Goal: Transaction & Acquisition: Book appointment/travel/reservation

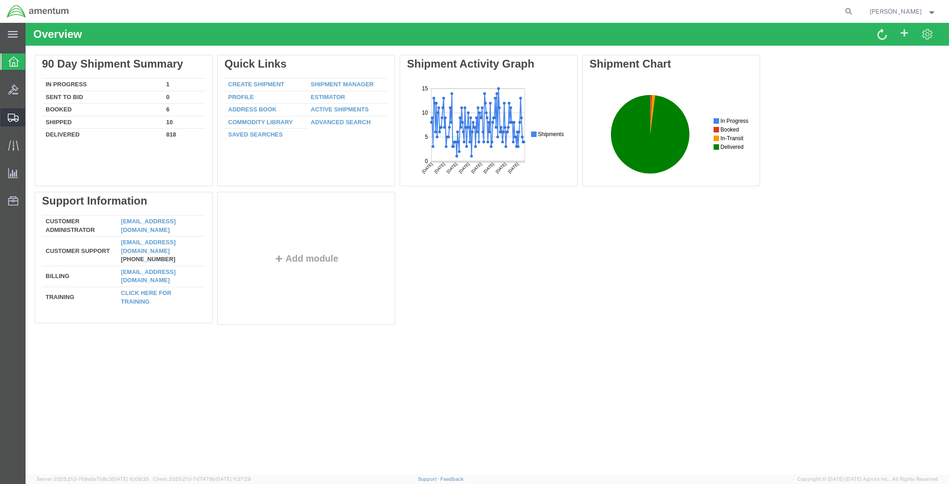
click at [0, 0] on span "Create Shipment" at bounding box center [0, 0] width 0 height 0
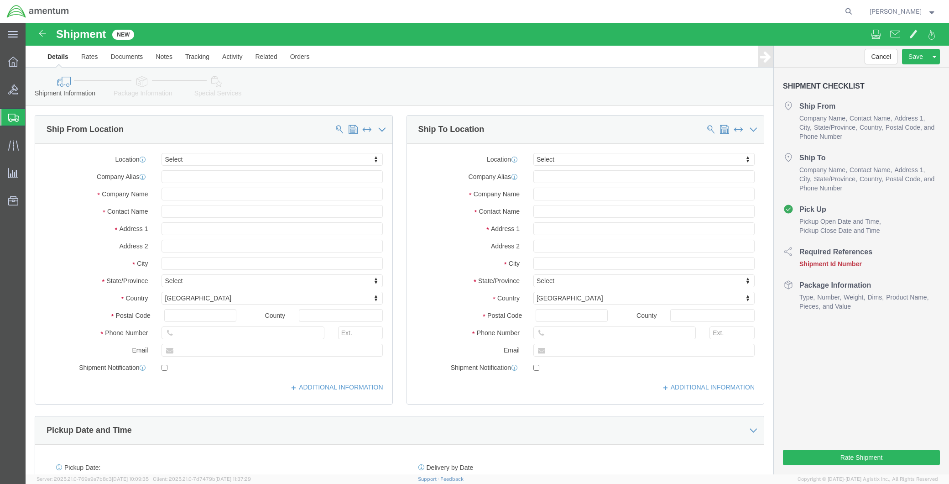
select select
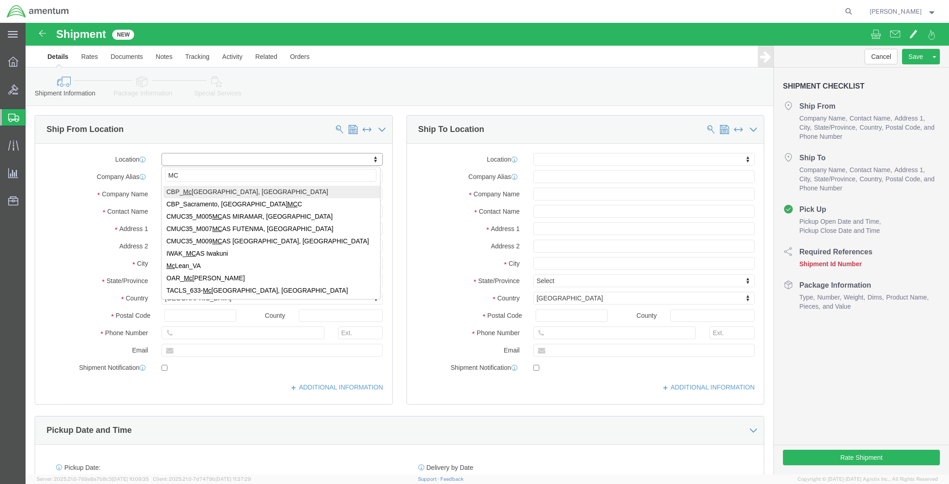
type input "MCA"
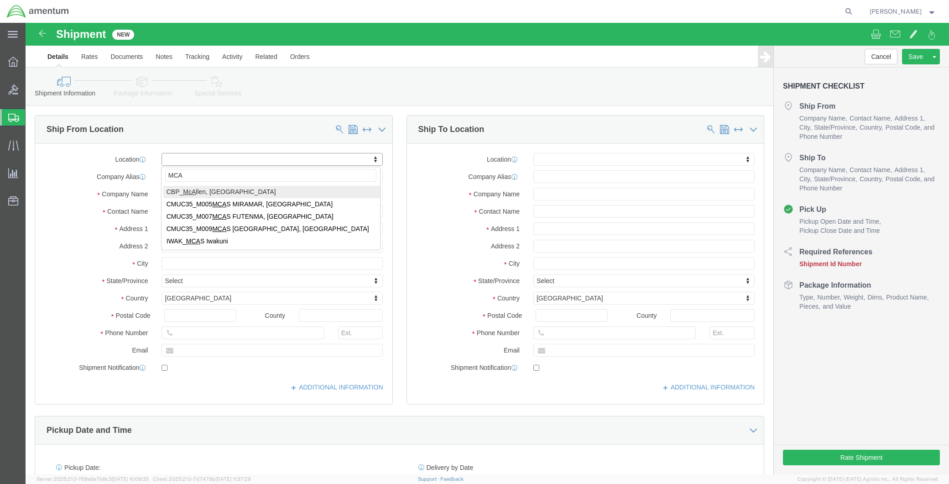
select select "49941"
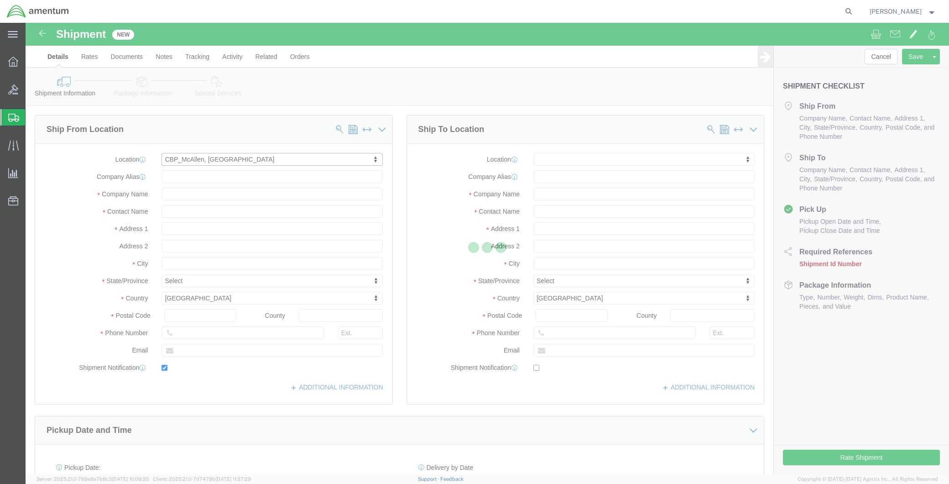
type input "[STREET_ADDRESS]"
type input "32C"
type input "78503"
type input "[PHONE_NUMBER]"
type input "[PERSON_NAME][EMAIL_ADDRESS][PERSON_NAME][DOMAIN_NAME]"
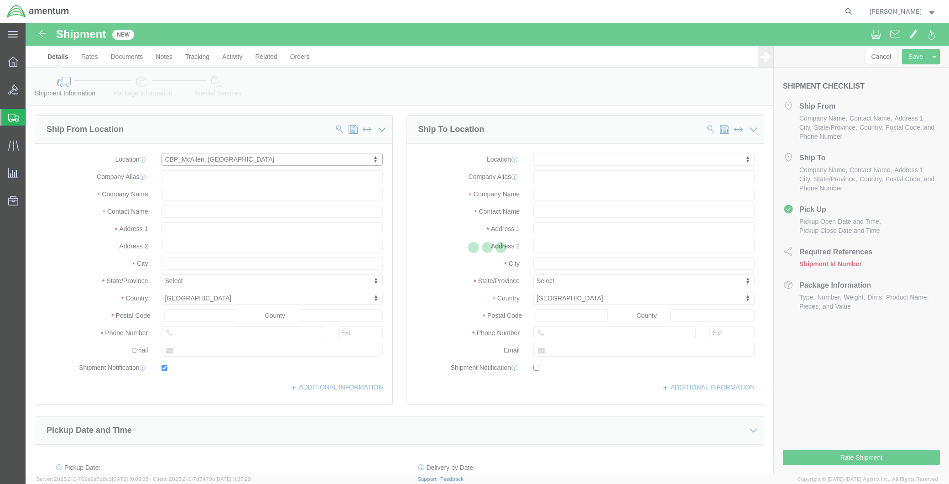
checkbox input "true"
type input "Amentum Services, Inc"
type input "[PERSON_NAME]"
type input "McAllen"
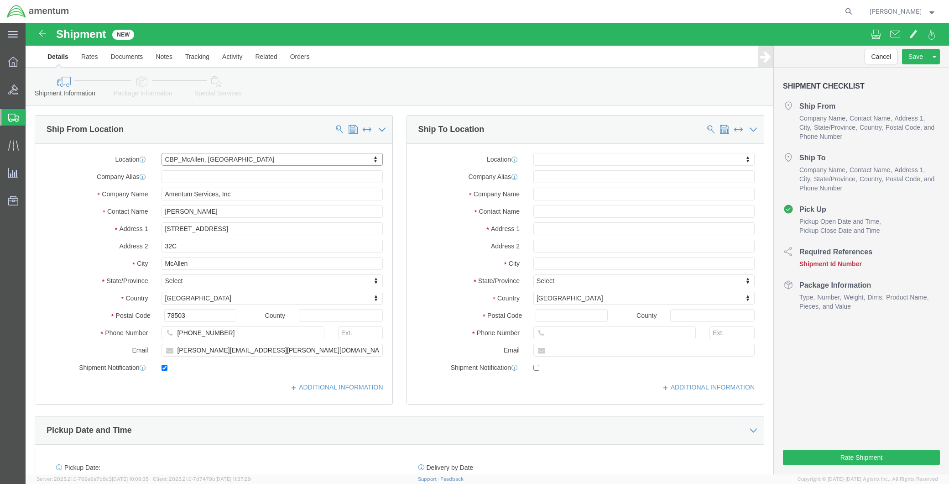
select select "[GEOGRAPHIC_DATA]"
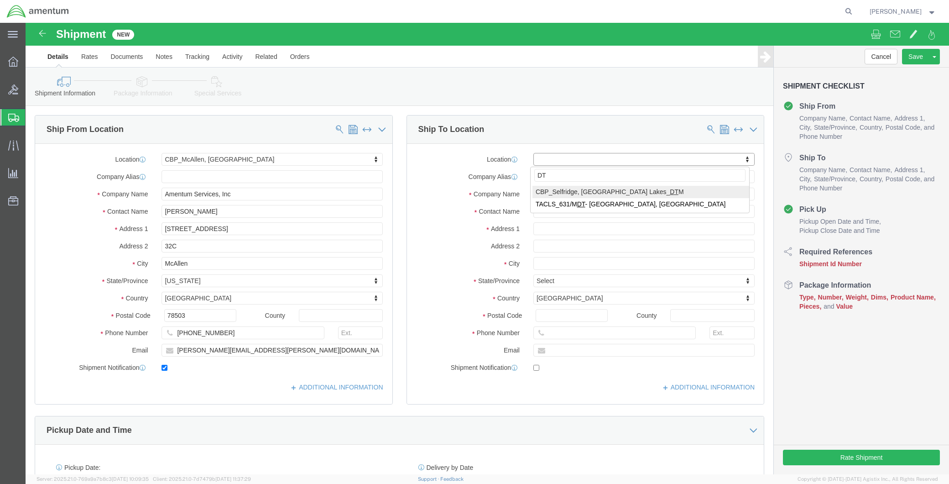
type input "DT"
select select "49921"
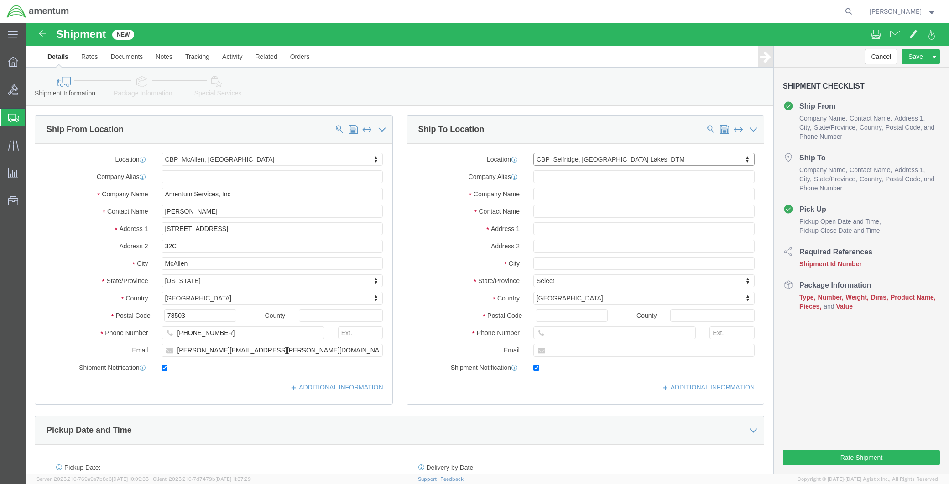
type input "[STREET_ADDRESS]"
type input "Building 1422"
type input "48045"
type input "[PHONE_NUMBER]"
type input "[PERSON_NAME][EMAIL_ADDRESS][PERSON_NAME][DOMAIN_NAME]"
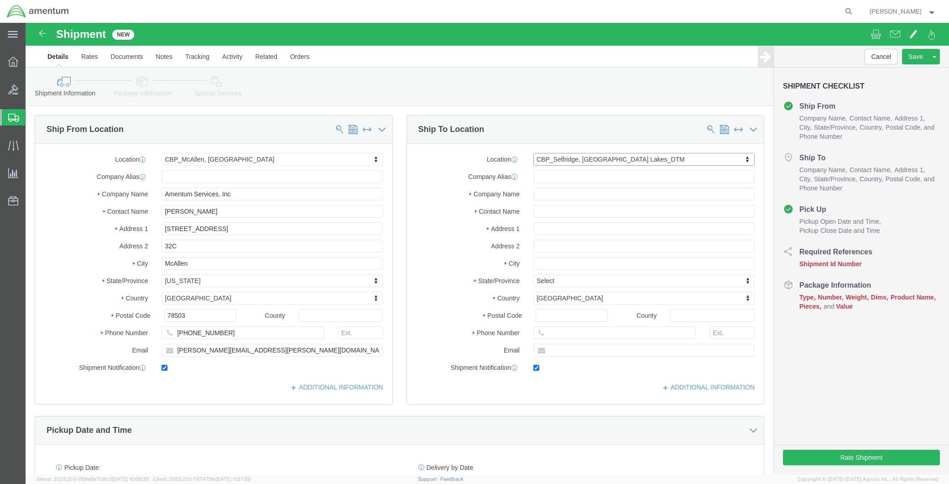
checkbox input "true"
type input "Amentum Services, Inc"
type input "[PERSON_NAME]"
type input "Selfridge"
select select "MI"
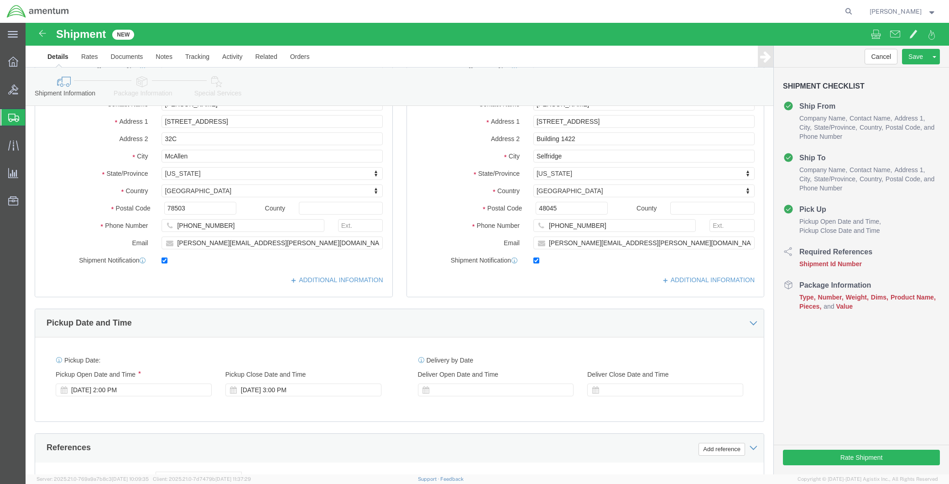
scroll to position [51, 0]
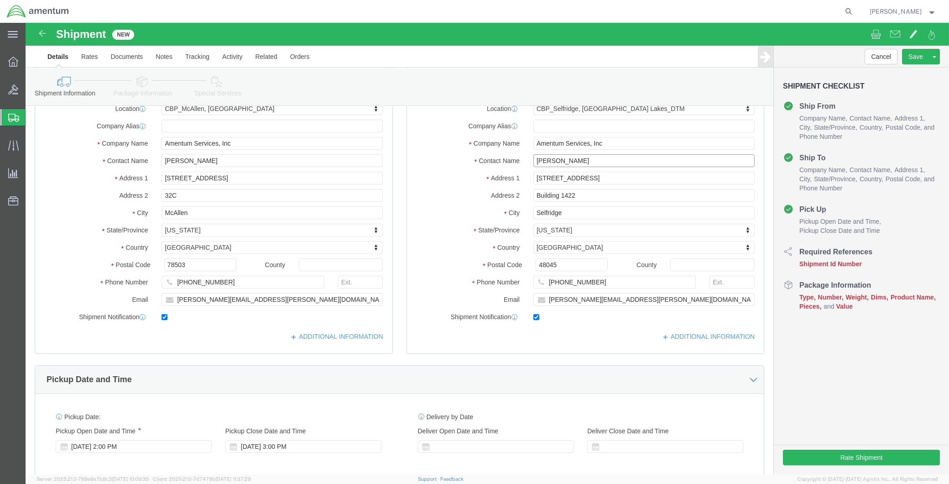
drag, startPoint x: 572, startPoint y: 140, endPoint x: 497, endPoint y: 140, distance: 74.8
click div "[PERSON_NAME]"
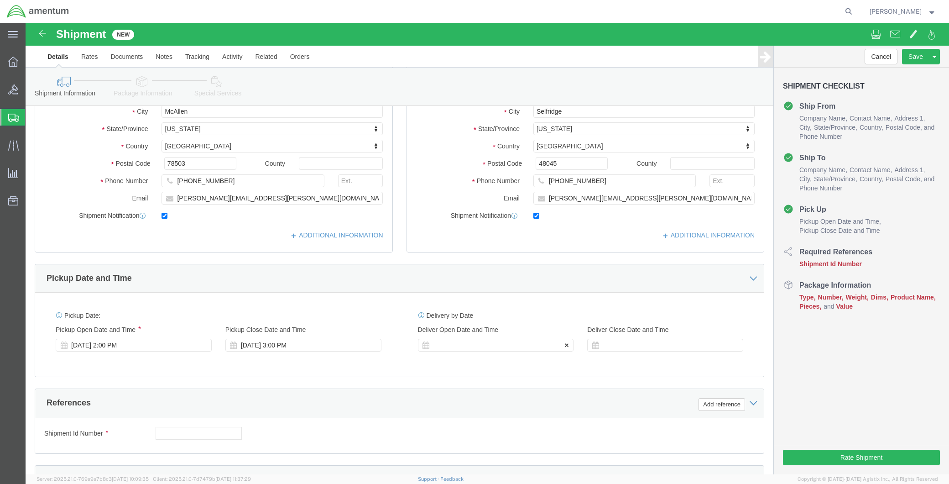
type input "Supply Dept"
click div
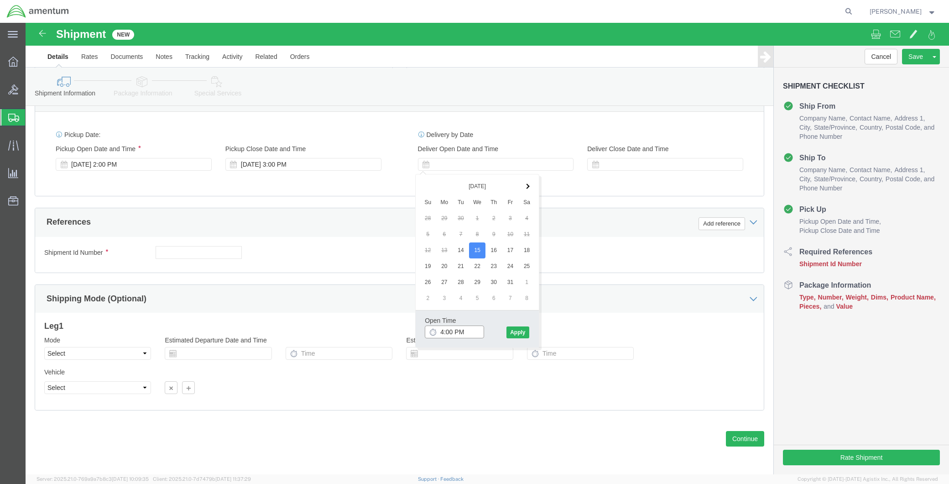
click input "4:00 PM"
type input "8:00 AM"
click button "Apply"
click div
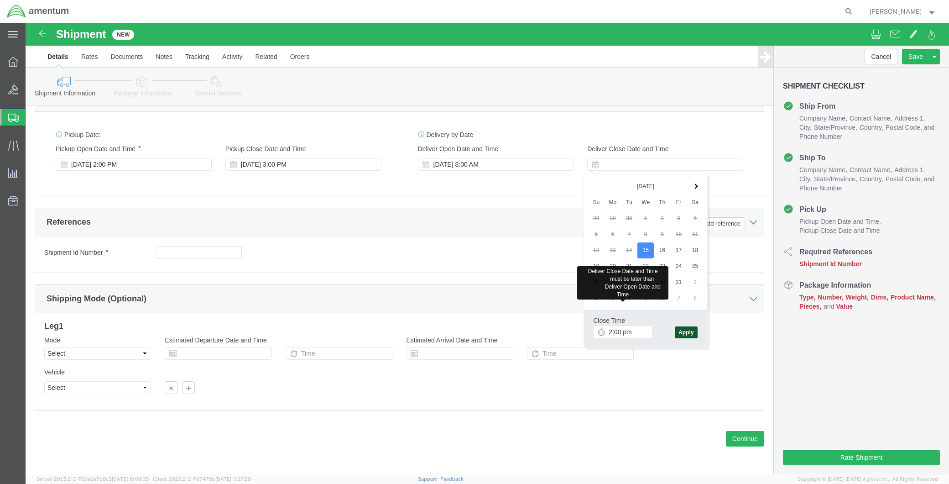
type input "2:00 PM"
click button "Apply"
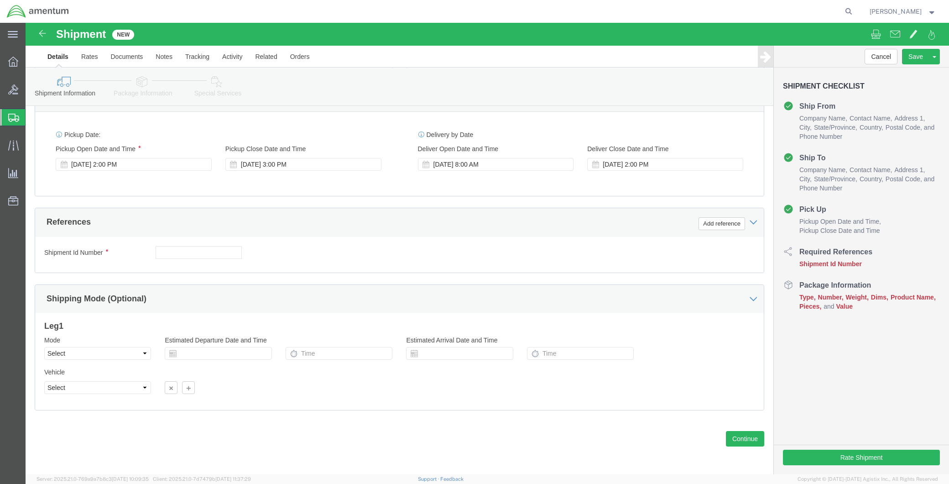
drag, startPoint x: 159, startPoint y: 220, endPoint x: 137, endPoint y: 242, distance: 31.6
click div "Shipment Id Number Select Account Type Activity ID Airline Appointment Number A…"
click input "text"
type input "CBP"
click button "Add reference"
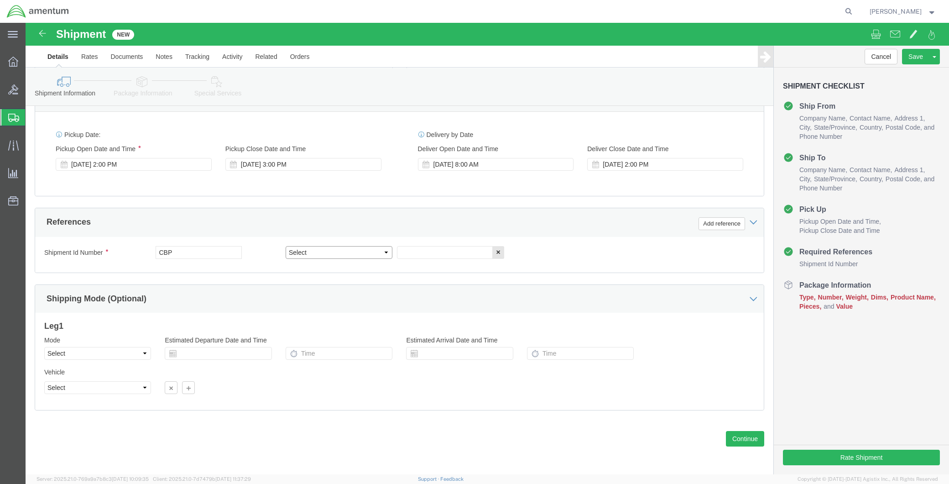
drag, startPoint x: 311, startPoint y: 233, endPoint x: 314, endPoint y: 219, distance: 13.6
click select "Select Account Type Activity ID Airline Appointment Number ASN Batch Request # …"
select select "DEPT"
click select "Select Account Type Activity ID Airline Appointment Number ASN Batch Request # …"
click input "text"
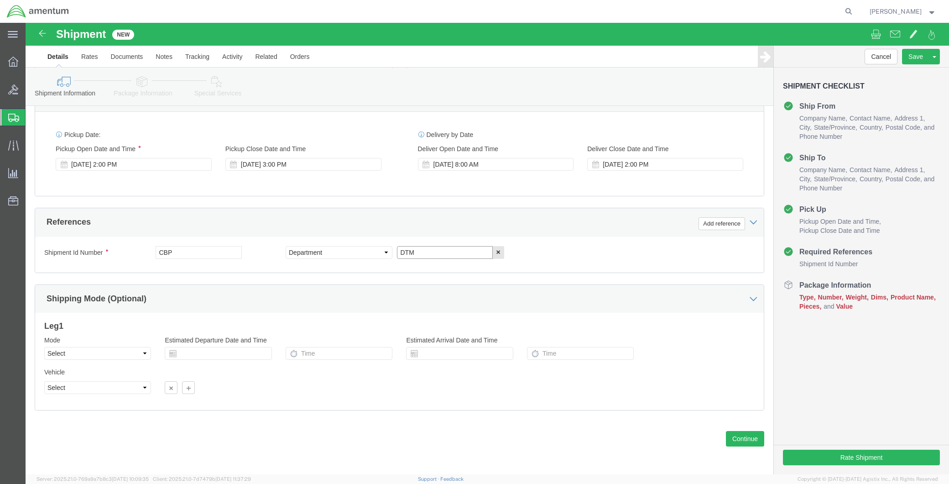
type input "DTM"
click div "Add reference"
click button "Add reference"
click select "Select Account Type Activity ID Airline Appointment Number ASN Batch Request # …"
select select "CUSTREF"
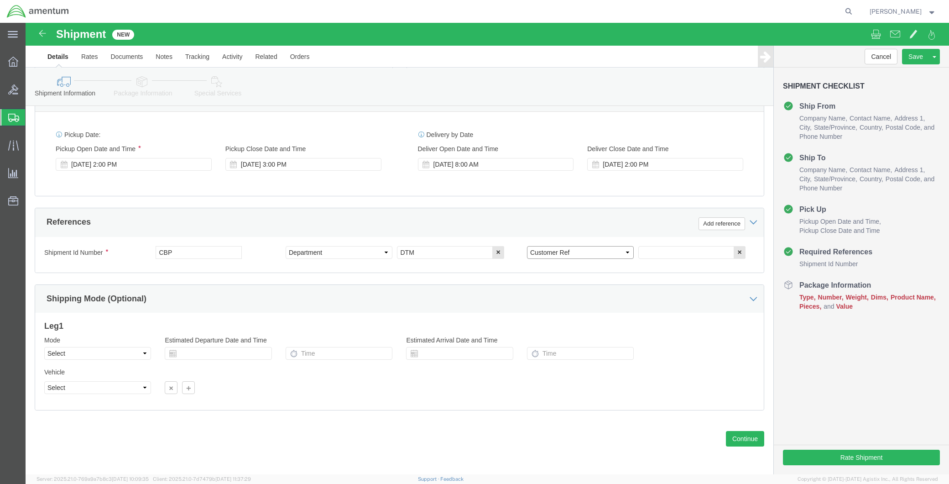
click select "Select Account Type Activity ID Airline Appointment Number ASN Batch Request # …"
click input "text"
type input "513-011495"
drag, startPoint x: 700, startPoint y: 198, endPoint x: 548, endPoint y: 229, distance: 154.9
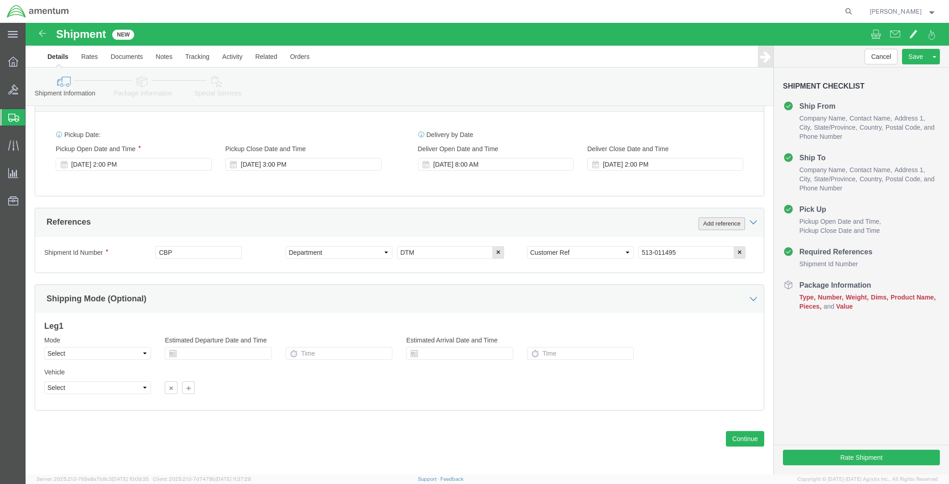
click button "Add reference"
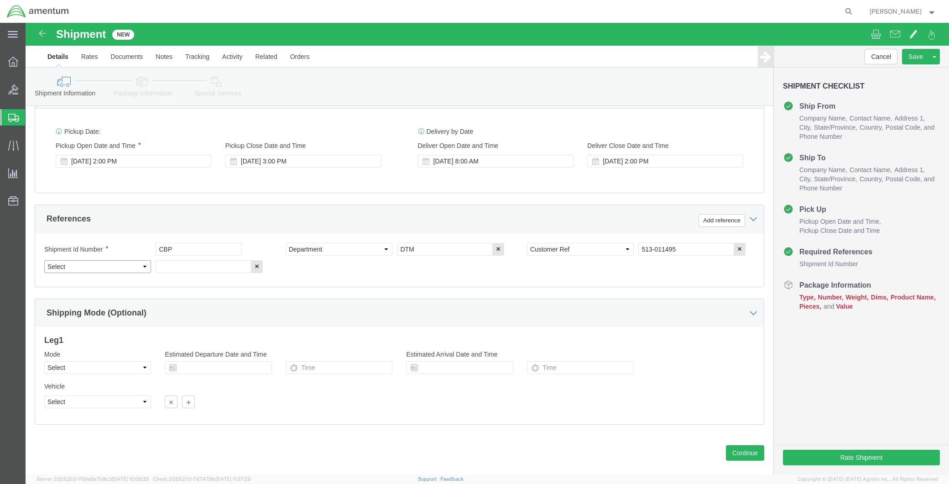
click select "Select Account Type Activity ID Airline Appointment Number ASN Batch Request # …"
select select "PROJNUM"
click select "Select Account Type Activity ID Airline Appointment Number ASN Batch Request # …"
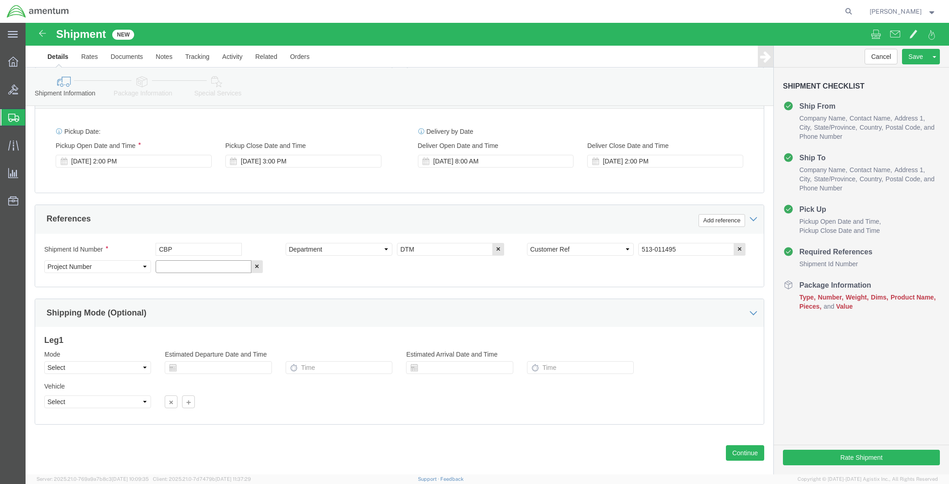
click input "text"
paste input "6118.04.03.2219.MCA.0000"
type input "6118.04.03.2219.MCA.0000"
click button "Continue"
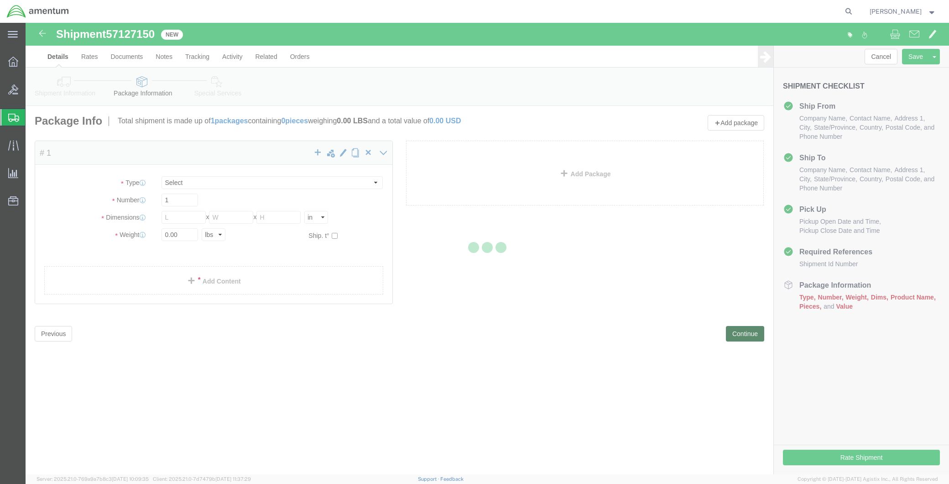
select select "CBOX"
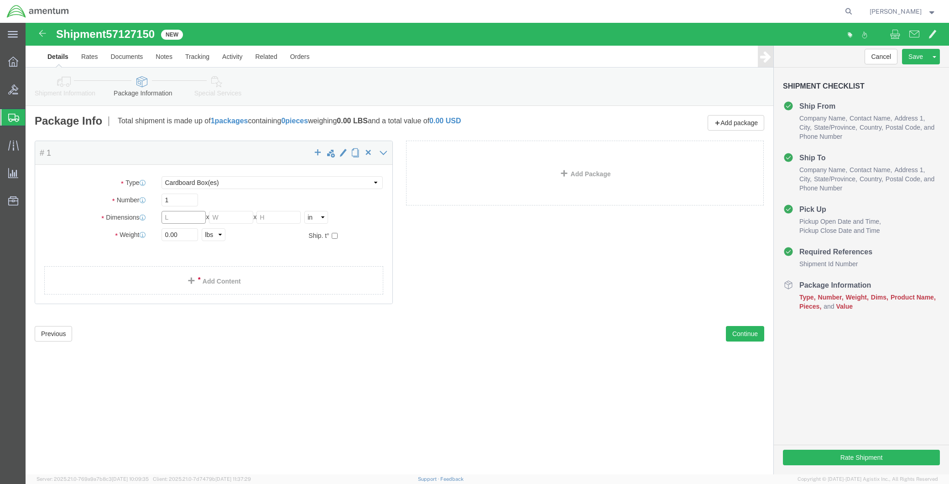
click input "text"
type input "20"
type input "8"
type input "10"
type input "5"
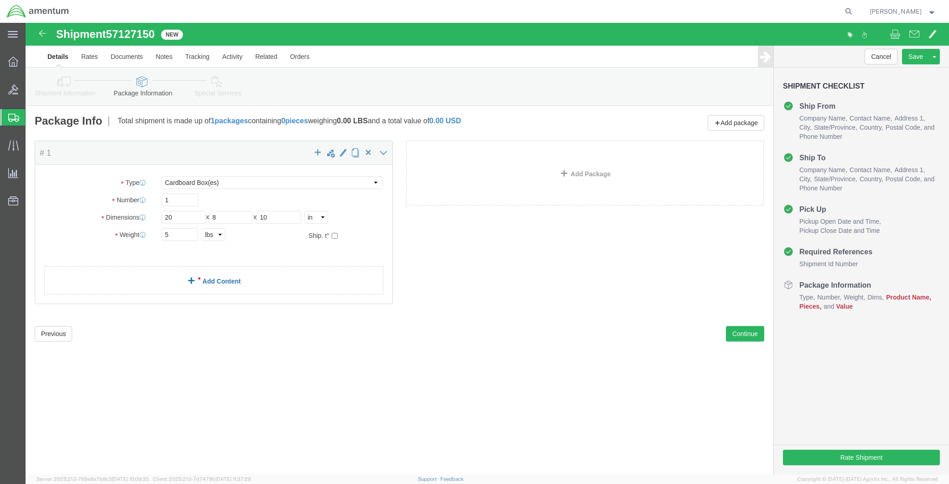
click div "Package Content # 1 x Package Type Select BCK Boxes Bale(s) Basket(s) Bolt(s) B…"
click link "Add Content"
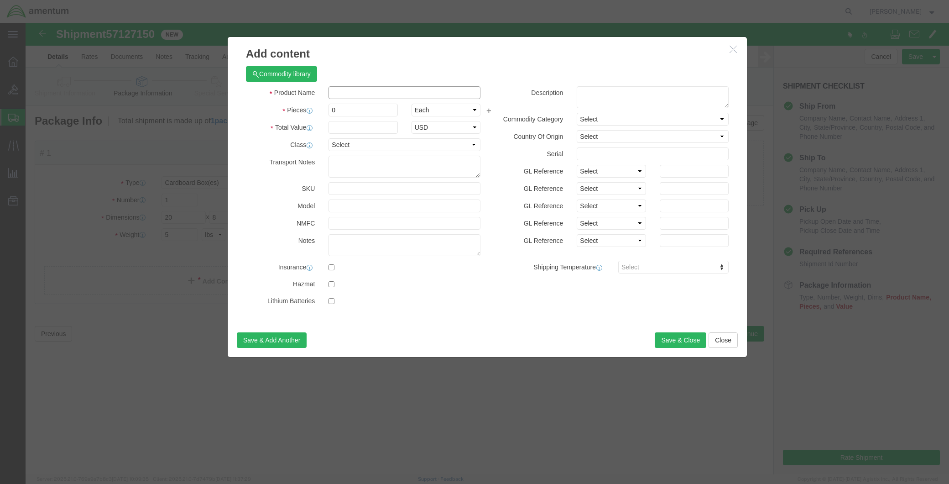
click input "text"
type input "B"
drag, startPoint x: 376, startPoint y: 71, endPoint x: 610, endPoint y: 52, distance: 234.4
click div "Product Name BOLT,M/R/H ATTACH BOLT"
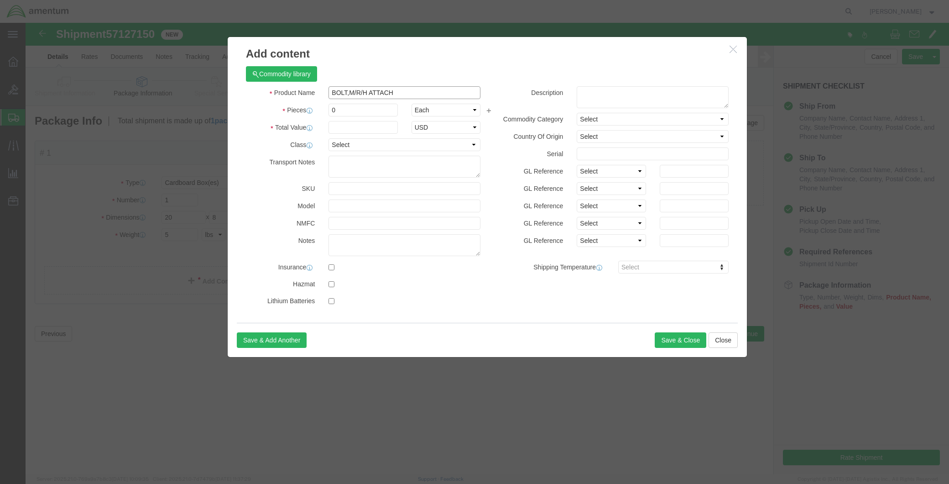
type input "BOLT,M/R/H ATTACH"
click textarea
paste textarea "BOLT,M/R/H ATTACH"
type textarea "[PERSON_NAME],M/R/H ATTACH PART 350A37-1245-20"
drag, startPoint x: 331, startPoint y: 83, endPoint x: 262, endPoint y: 83, distance: 68.9
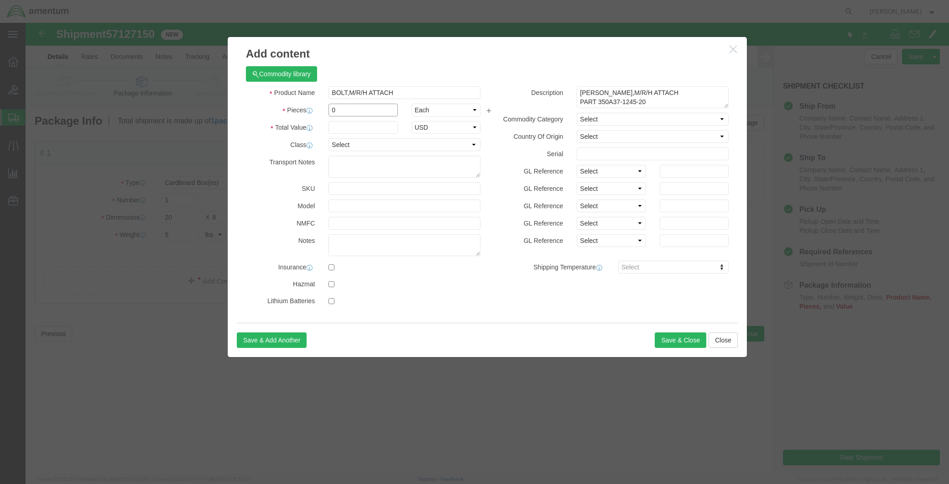
click div "Pieces 0 Select Bag Barrels 100Board Feet Bottle Box Blister Pack Carats Can Ca…"
type input "6"
type input "8500.00"
click button "Save & Close"
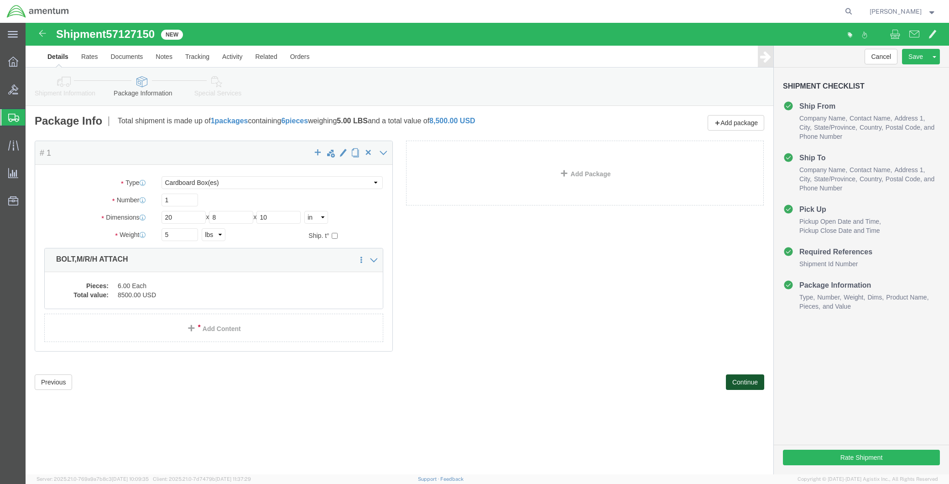
click button "Continue"
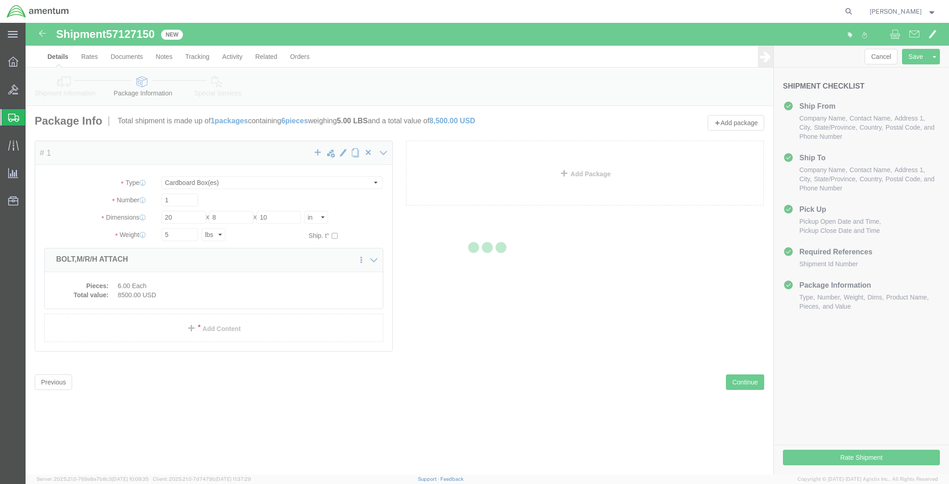
select select
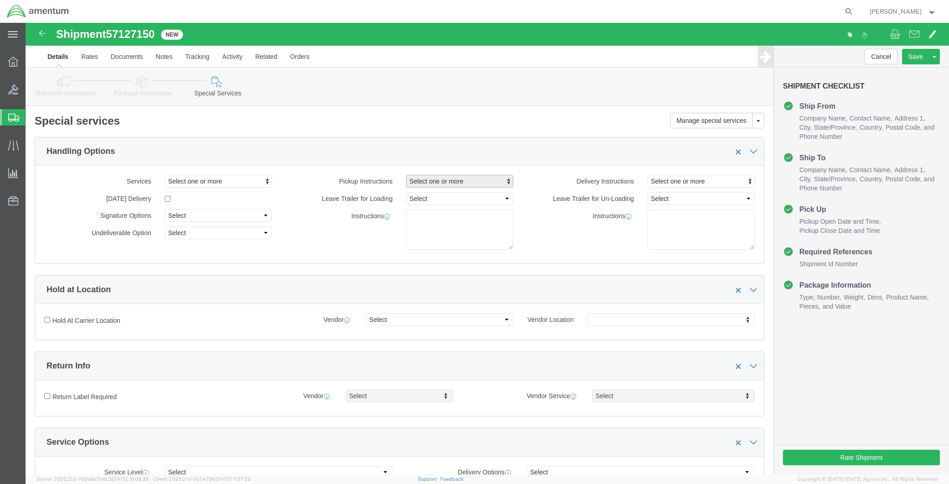
click span "Select one or more"
click link "Site Support"
select select "PICKUP_SITE_SUPPORT"
click div "Delivery Instructions Select one or more Crane Required Delivery Limited Access…"
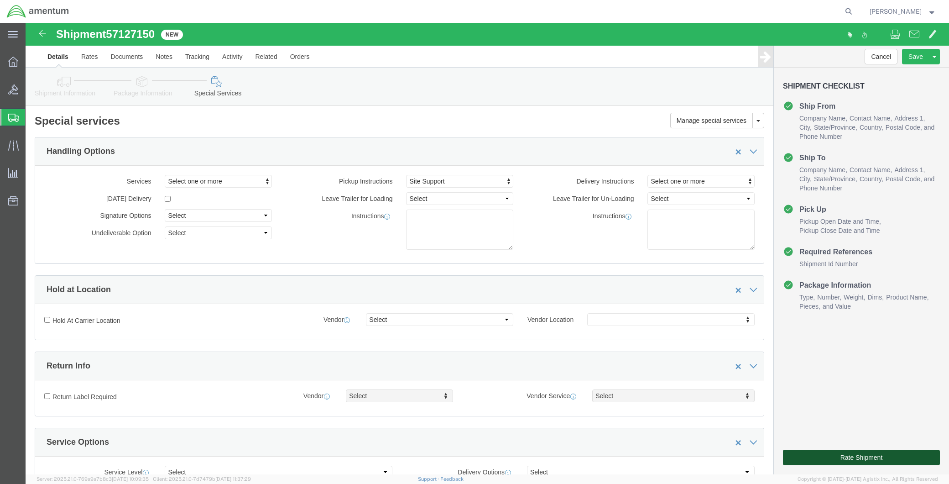
click button "Rate Shipment"
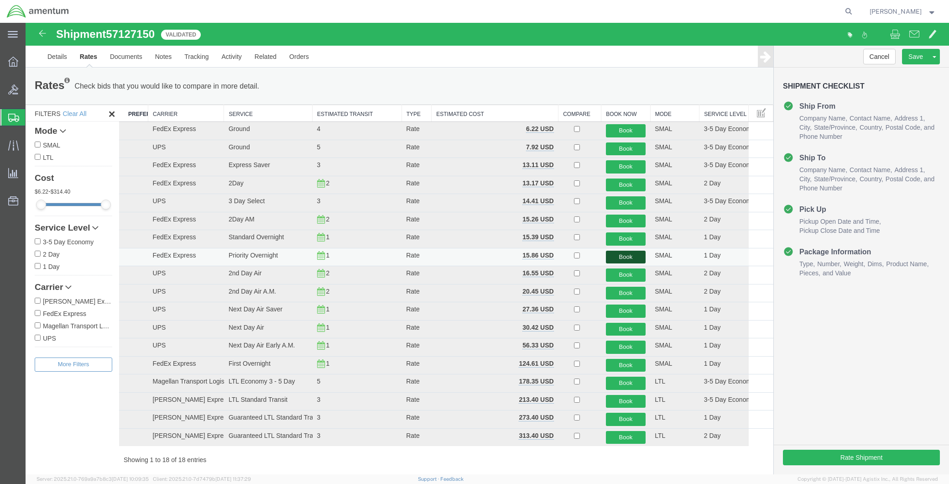
click at [627, 259] on button "Book" at bounding box center [626, 256] width 40 height 13
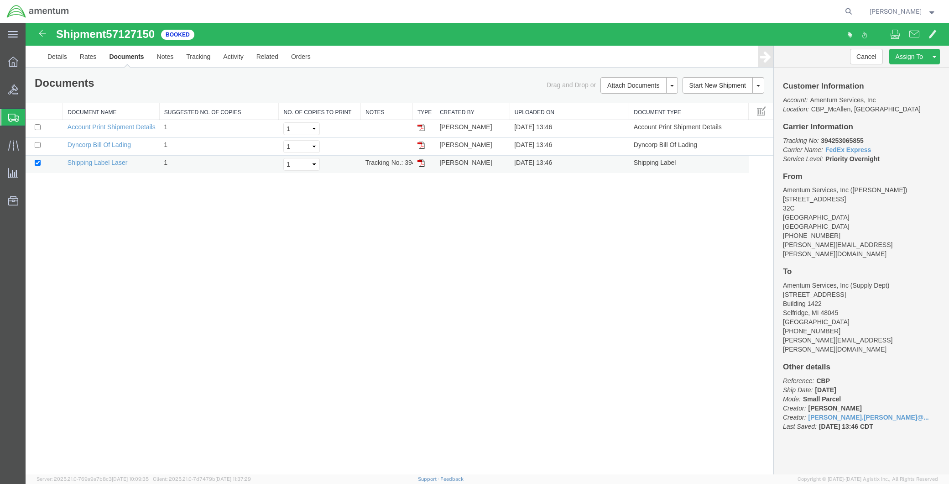
click at [423, 162] on img at bounding box center [420, 162] width 7 height 7
drag, startPoint x: 421, startPoint y: 161, endPoint x: 464, endPoint y: 212, distance: 66.4
click at [421, 161] on img at bounding box center [420, 162] width 7 height 7
